Goal: Task Accomplishment & Management: Complete application form

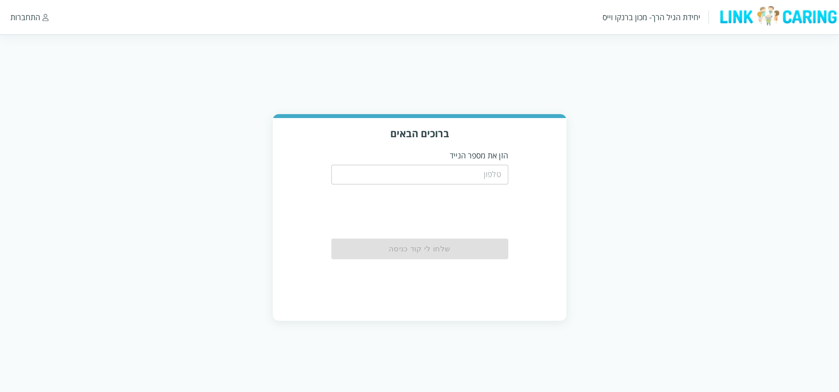
click at [436, 178] on input "tel" at bounding box center [419, 175] width 177 height 20
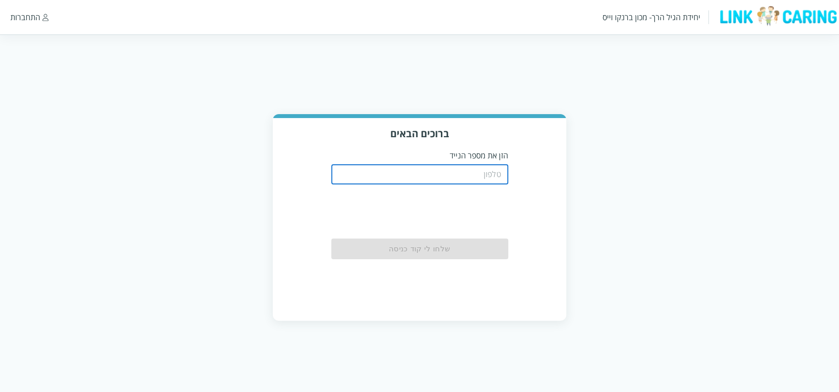
paste input "0587811111"
type input "0587811111"
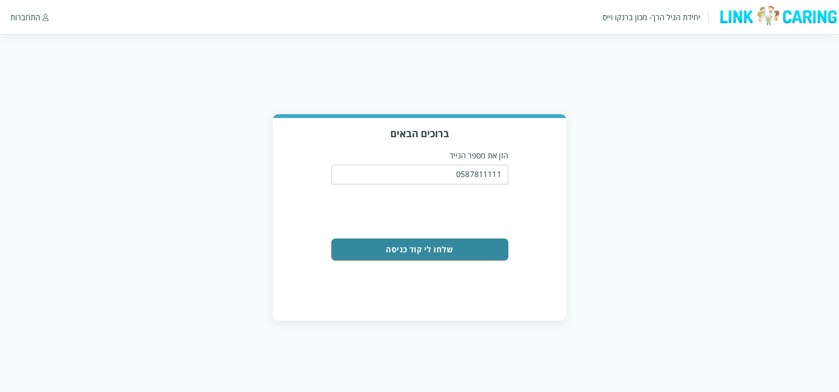
click at [468, 250] on button "שלחו לי קוד כניסה" at bounding box center [419, 249] width 177 height 22
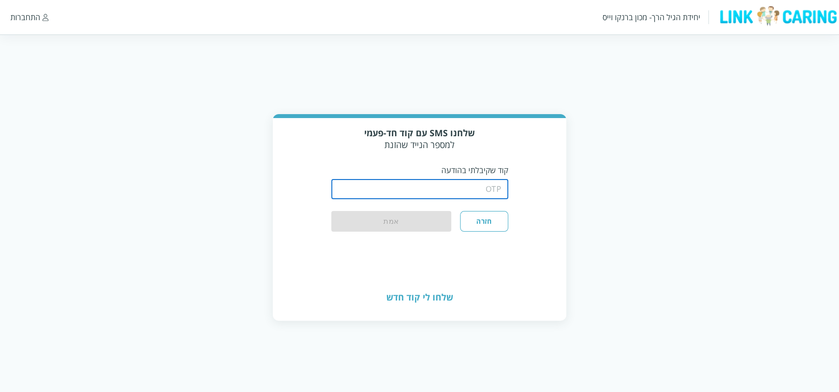
click at [475, 187] on input "string" at bounding box center [419, 189] width 177 height 20
type input "1234"
click at [480, 220] on button "חזרה" at bounding box center [484, 222] width 48 height 22
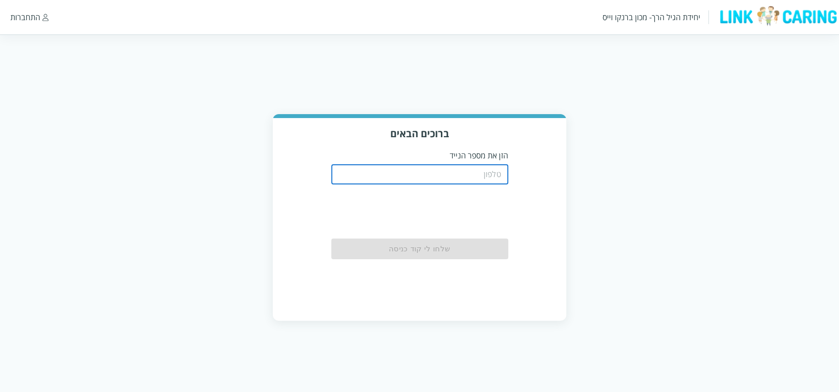
click at [486, 178] on input "tel" at bounding box center [419, 175] width 177 height 20
type input "0538876684"
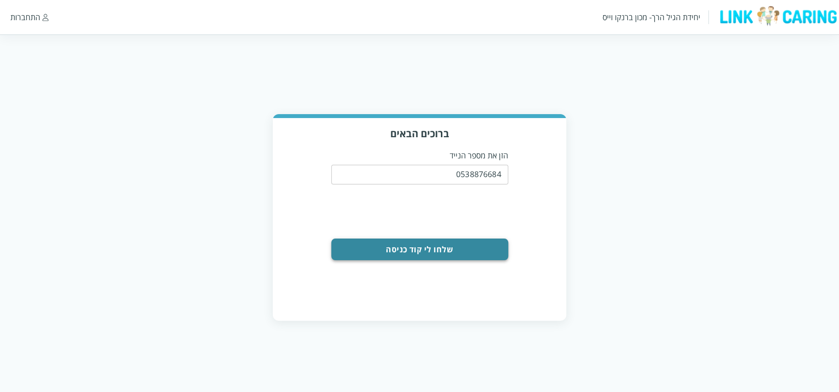
click at [484, 246] on button "שלחו לי קוד כניסה" at bounding box center [419, 249] width 177 height 22
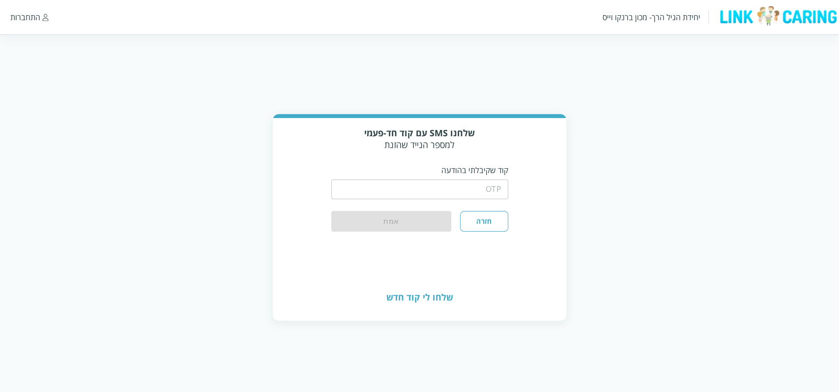
click at [483, 194] on input "string" at bounding box center [419, 189] width 177 height 20
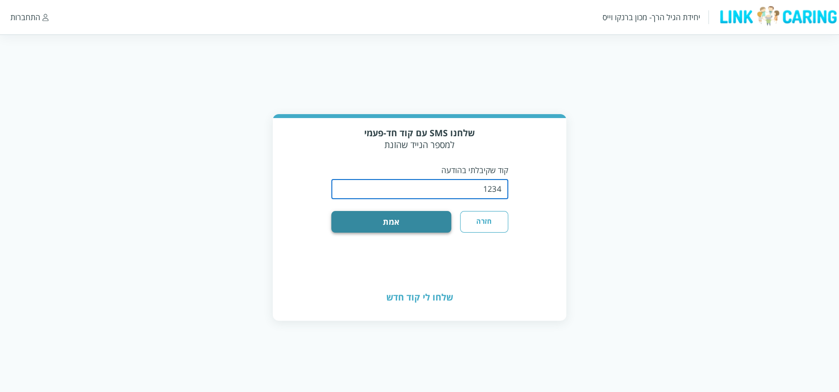
type input "1234"
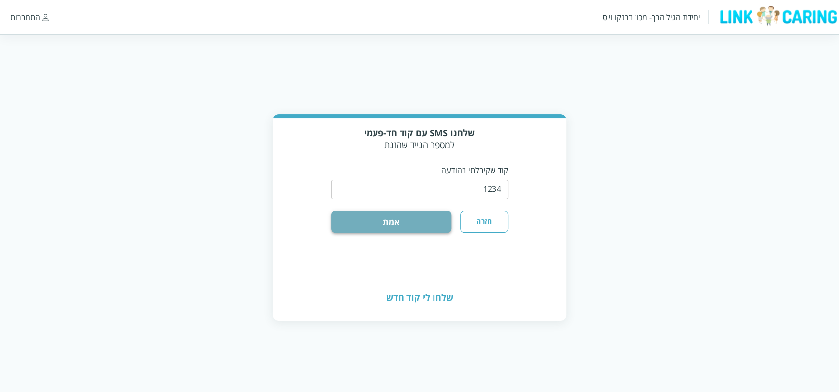
click at [431, 218] on button "אמת" at bounding box center [391, 222] width 120 height 22
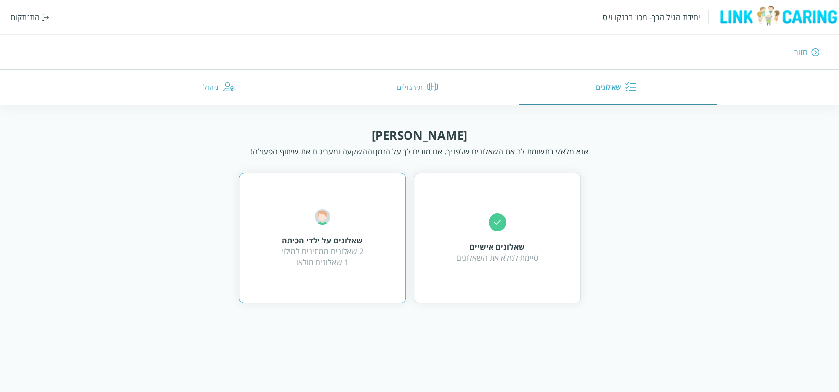
click at [309, 246] on div "2 שאלונים ממתינים למילוי 1 שאלונים מולאו" at bounding box center [322, 257] width 83 height 22
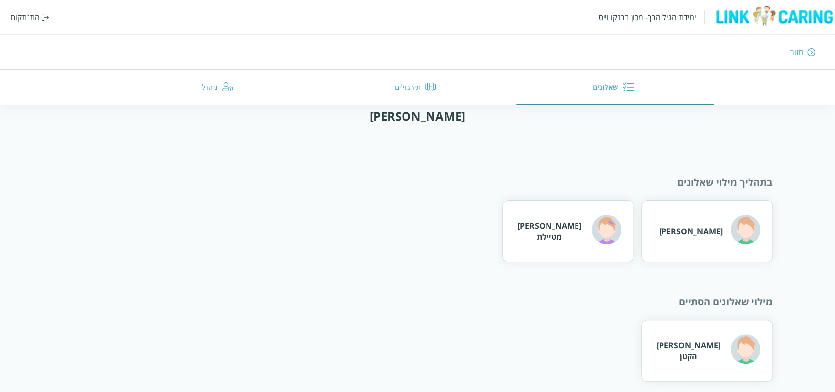
scroll to position [28, 0]
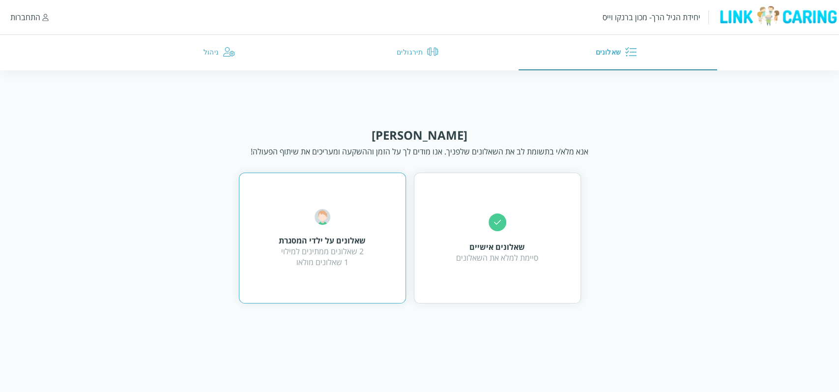
click at [371, 214] on div "שאלונים על ילדי המסגרת 2 שאלונים ממתינים למילוי 1 שאלונים מולאו" at bounding box center [322, 238] width 167 height 131
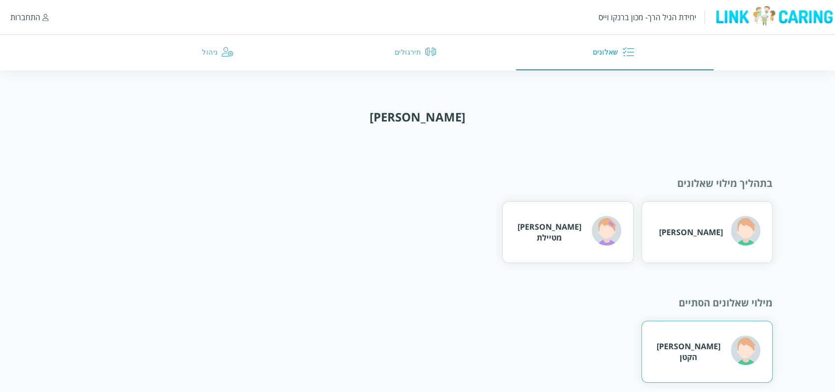
scroll to position [28, 0]
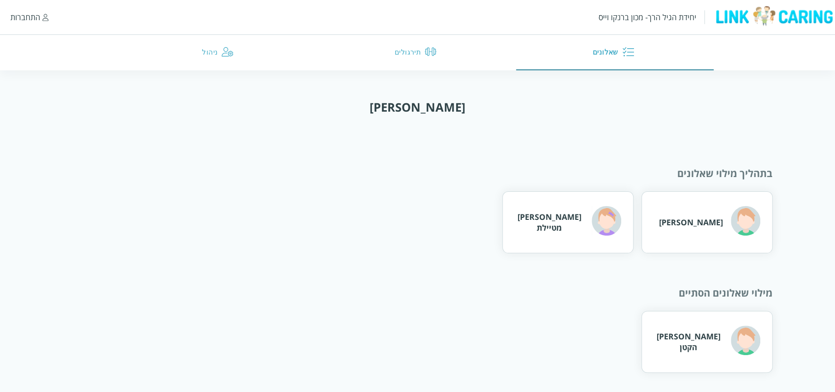
click at [702, 344] on div "[PERSON_NAME] הקטן" at bounding box center [688, 342] width 69 height 22
